Goal: Transaction & Acquisition: Obtain resource

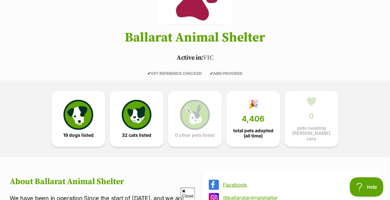
scroll to position [90, 0]
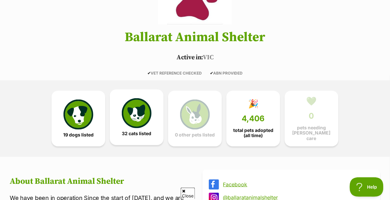
click at [141, 109] on img at bounding box center [137, 113] width 30 height 30
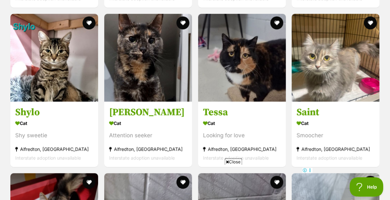
scroll to position [1273, 0]
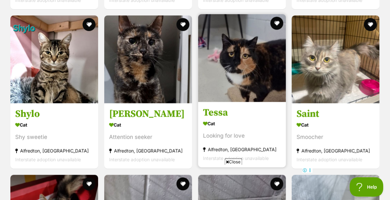
click at [259, 84] on img at bounding box center [242, 58] width 88 height 88
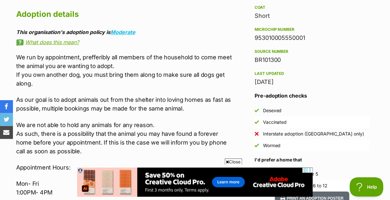
scroll to position [523, 0]
